Goal: Find specific page/section: Find specific page/section

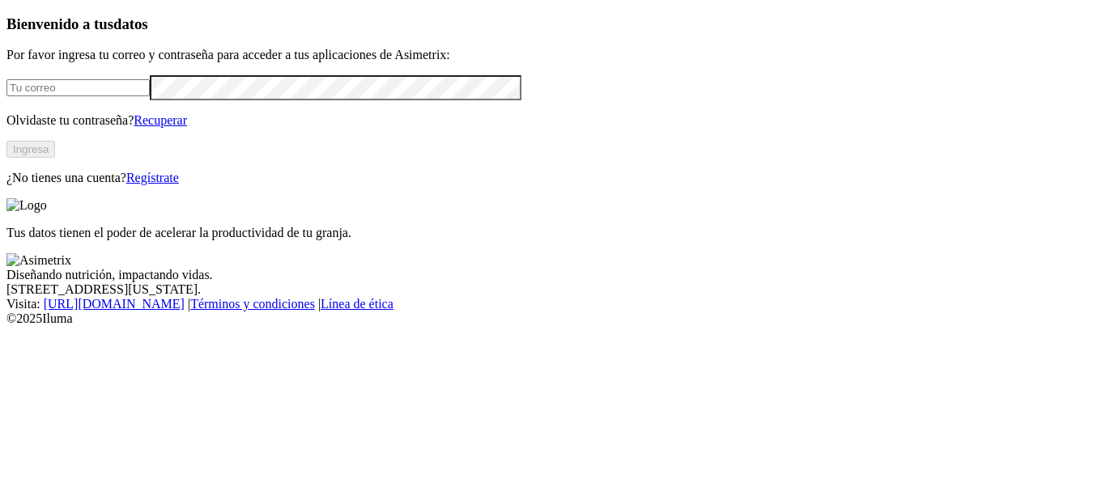
type input "[PERSON_NAME][EMAIL_ADDRESS][DOMAIN_NAME]"
click at [55, 158] on button "Ingresa" at bounding box center [30, 149] width 49 height 17
